Goal: Navigation & Orientation: Find specific page/section

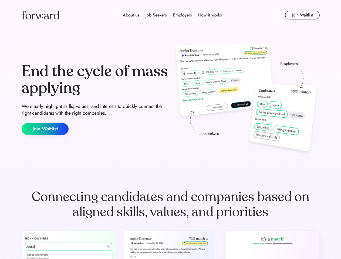
click at [170, 130] on div "End the cycle of mass applying We clearly highlight skills, values, and interes…" at bounding box center [171, 99] width 298 height 116
click at [171, 15] on div "About us Job Seekers Employers How it works" at bounding box center [172, 15] width 213 height 6
click at [41, 15] on img at bounding box center [41, 15] width 38 height 9
click at [172, 15] on div "About us Job Seekers Employers How it works" at bounding box center [172, 15] width 213 height 6
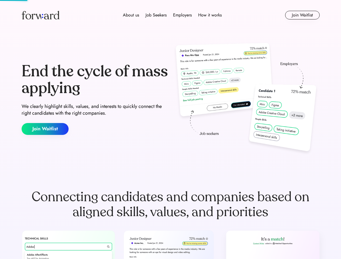
click at [131, 15] on div "About us" at bounding box center [131, 15] width 16 height 6
click at [156, 15] on div "Job Seekers" at bounding box center [156, 15] width 21 height 6
click at [182, 15] on div "Employers" at bounding box center [182, 15] width 19 height 6
